Goal: Check status: Check status

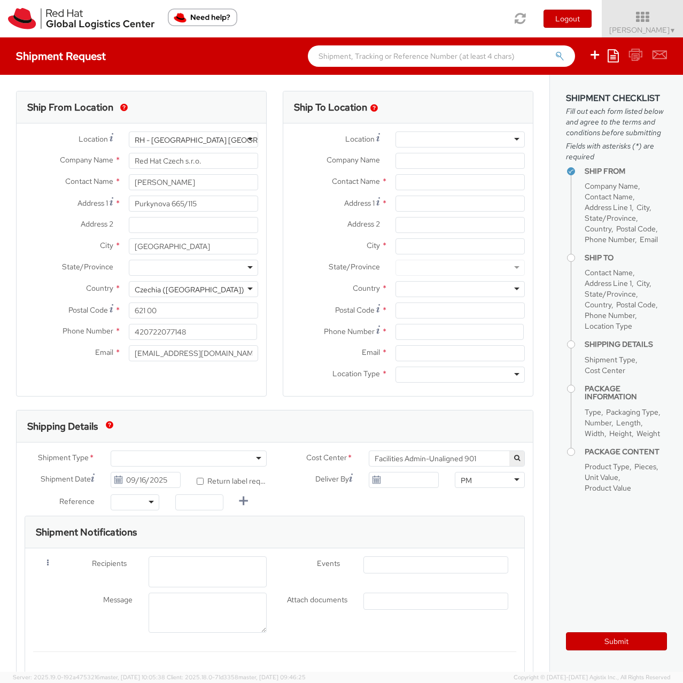
select select
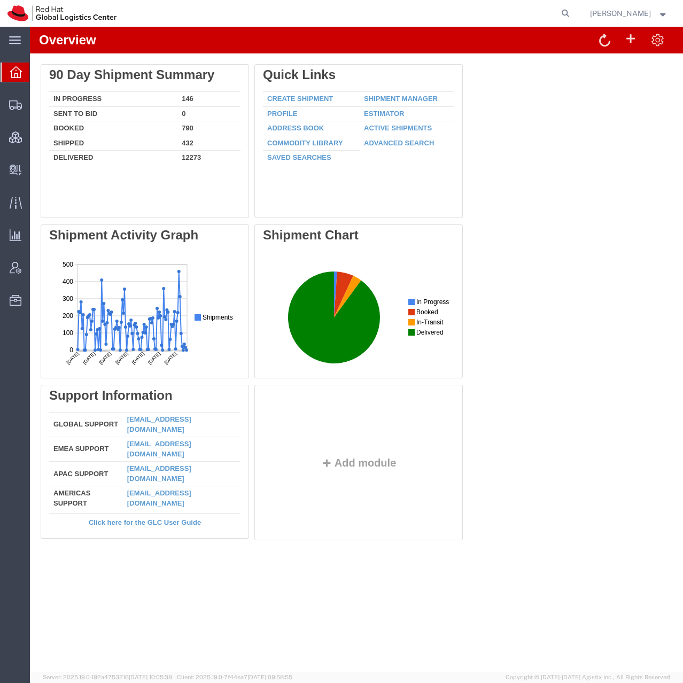
click at [574, 5] on form at bounding box center [565, 13] width 17 height 27
click at [573, 20] on icon at bounding box center [565, 13] width 15 height 15
paste input "56831884"
type input "56831884"
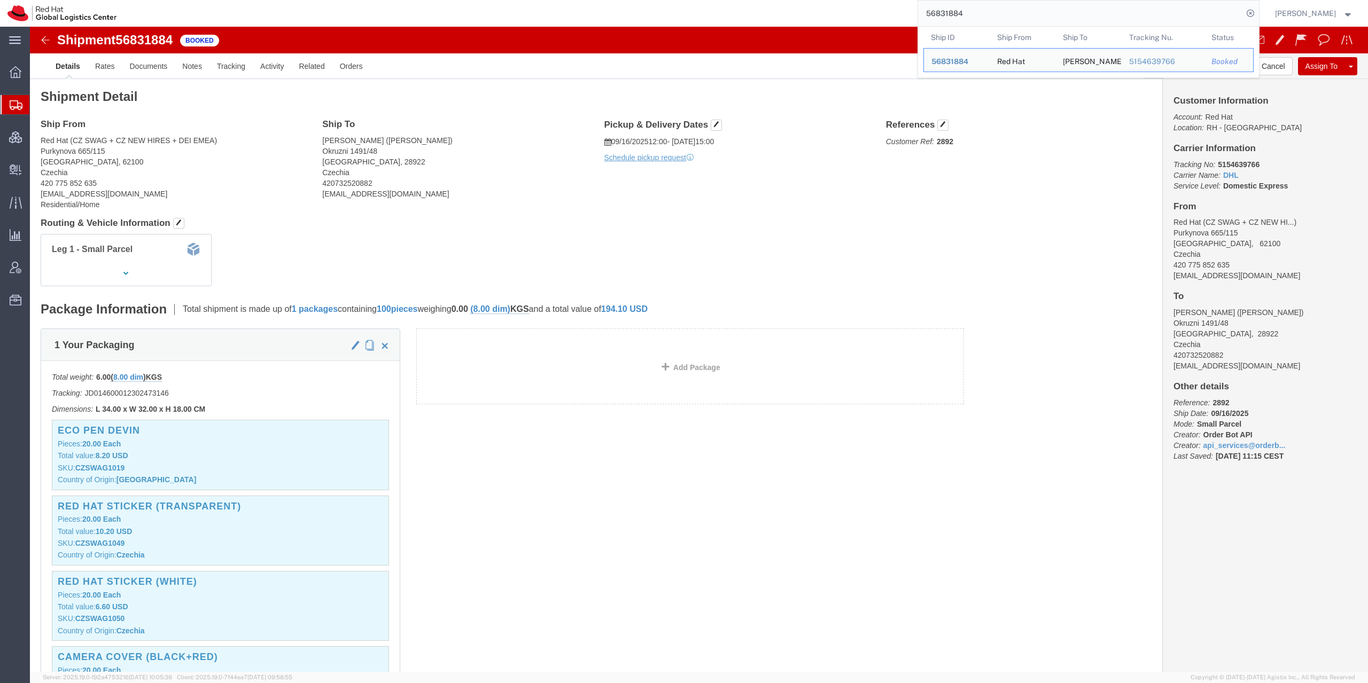
click div "Leg 1 - Small Parcel"
